Goal: Navigation & Orientation: Find specific page/section

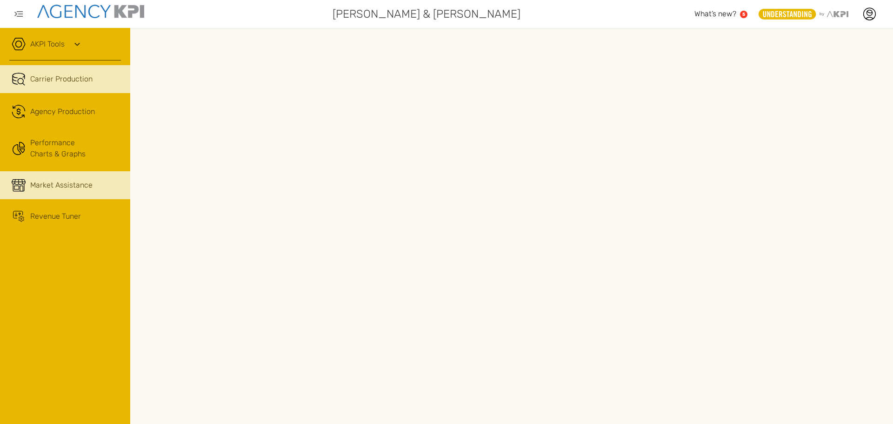
click at [41, 182] on span "Market Assistance" at bounding box center [61, 185] width 62 height 11
